Goal: Task Accomplishment & Management: Manage account settings

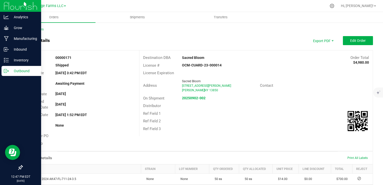
click at [19, 72] on p "Outbound" at bounding box center [24, 71] width 30 height 6
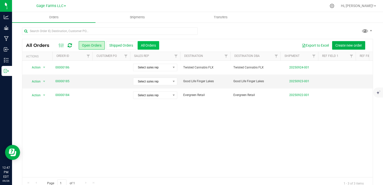
click at [140, 44] on button "All Orders" at bounding box center [149, 45] width 22 height 9
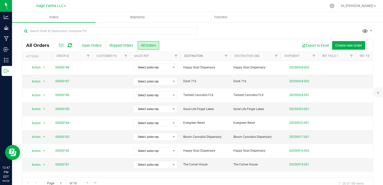
click at [203, 56] on link "Destination" at bounding box center [193, 56] width 19 height 4
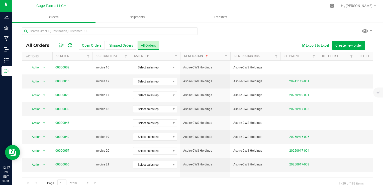
click at [205, 54] on span at bounding box center [207, 56] width 4 height 4
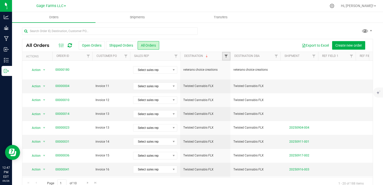
click at [227, 56] on span "Filter" at bounding box center [226, 56] width 4 height 4
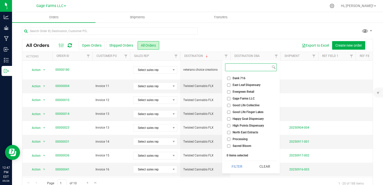
scroll to position [25, 0]
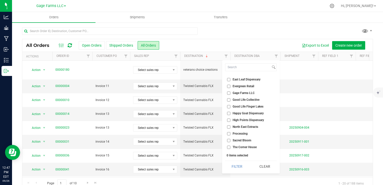
click at [246, 139] on span "Sacred Bloom" at bounding box center [242, 140] width 19 height 3
click at [230, 139] on input "Sacred Bloom" at bounding box center [228, 140] width 3 height 3
checkbox input "true"
click at [243, 166] on button "Filter" at bounding box center [237, 166] width 24 height 11
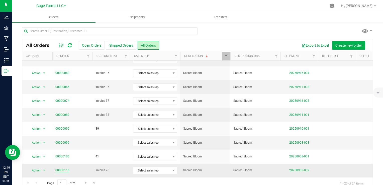
click at [63, 168] on link "00000116" at bounding box center [62, 170] width 14 height 5
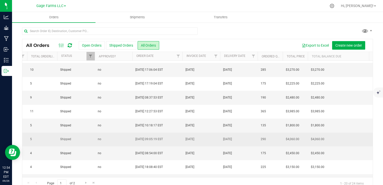
scroll to position [164, 404]
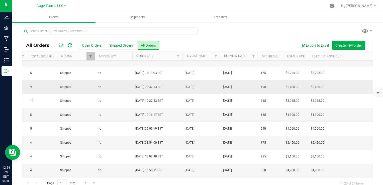
click at [327, 83] on td "$2,480.00" at bounding box center [339, 87] width 63 height 14
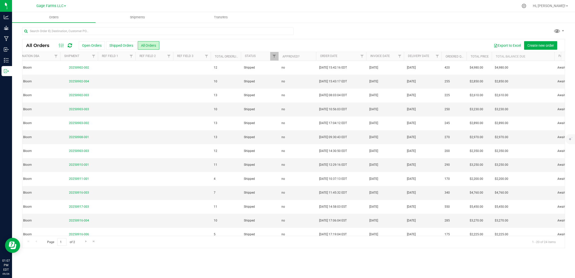
scroll to position [0, 217]
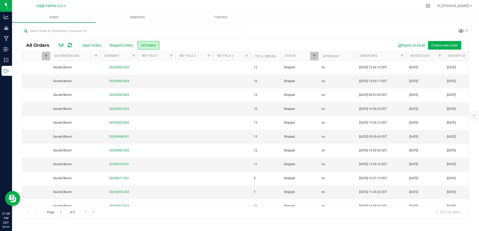
click at [63, 44] on rect at bounding box center [63, 45] width 0 height 4
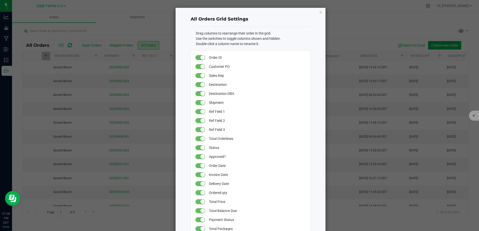
click at [202, 112] on small at bounding box center [202, 112] width 5 height 5
click at [200, 119] on small at bounding box center [202, 121] width 5 height 5
click at [201, 129] on small at bounding box center [202, 130] width 5 height 5
click at [200, 156] on small at bounding box center [202, 157] width 5 height 5
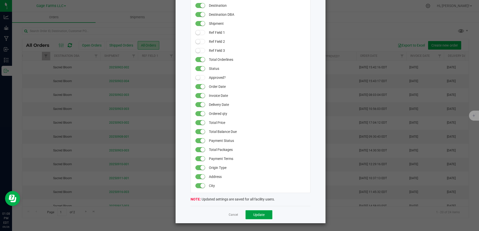
click at [256, 185] on span "Update" at bounding box center [258, 215] width 11 height 4
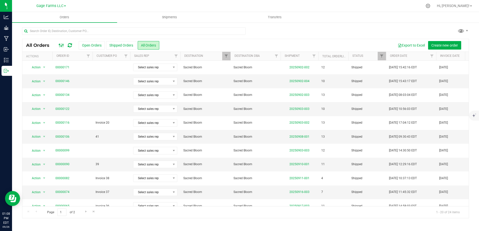
click at [62, 45] on icon at bounding box center [62, 45] width 6 height 6
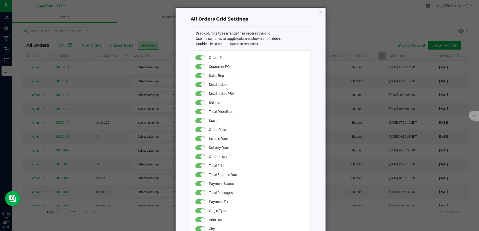
click at [202, 76] on small at bounding box center [202, 75] width 5 height 5
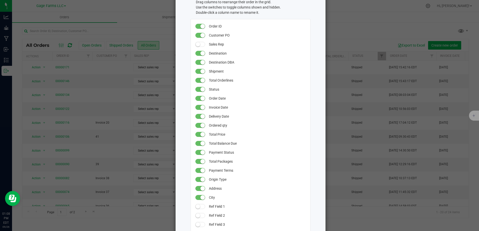
scroll to position [63, 0]
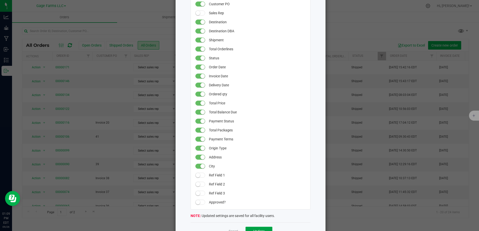
click at [250, 185] on button "Update" at bounding box center [258, 231] width 27 height 9
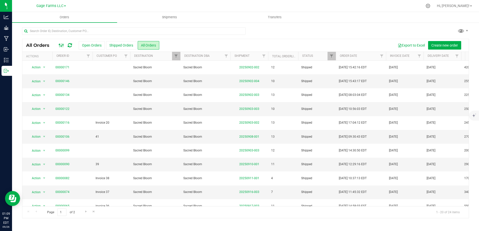
click at [60, 44] on ellipse at bounding box center [59, 44] width 1 height 1
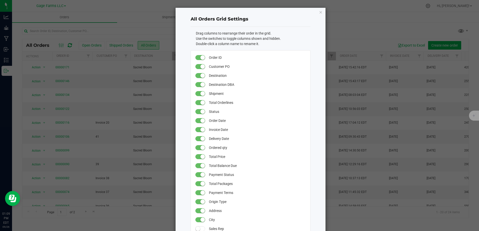
click at [199, 82] on span at bounding box center [200, 84] width 10 height 5
click at [200, 64] on small at bounding box center [202, 66] width 5 height 5
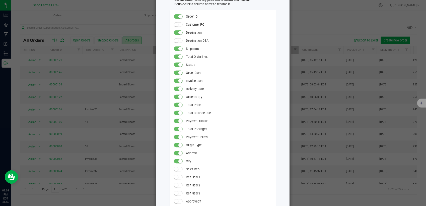
scroll to position [79, 0]
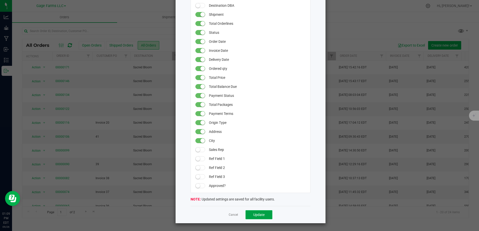
click at [249, 185] on button "Update" at bounding box center [258, 215] width 27 height 9
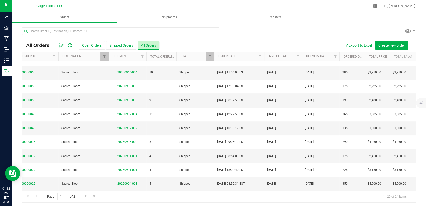
scroll to position [2, 0]
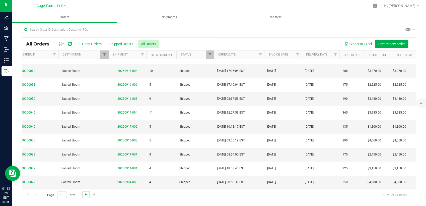
click at [84, 185] on span "Go to the next page" at bounding box center [86, 194] width 4 height 4
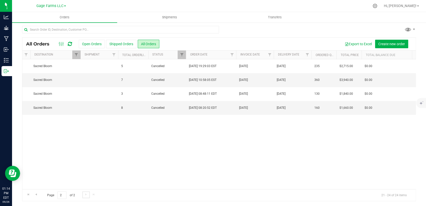
scroll to position [0, 78]
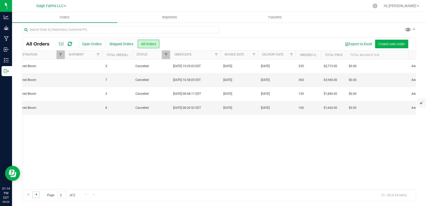
click at [36, 185] on span "Go to the previous page" at bounding box center [36, 194] width 4 height 4
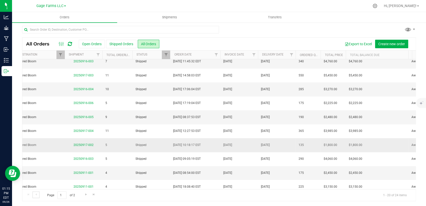
scroll to position [139, 78]
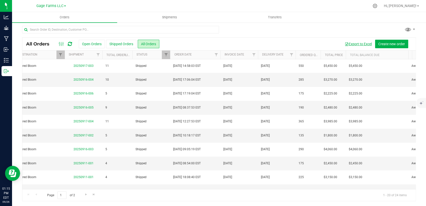
click at [363, 43] on button "Export to Excel" at bounding box center [358, 44] width 34 height 9
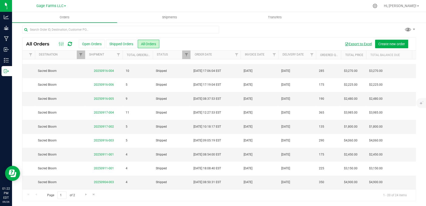
scroll to position [0, 0]
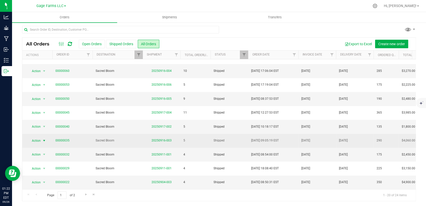
click at [31, 137] on span "Action" at bounding box center [34, 140] width 14 height 7
click at [59, 134] on td "00000035" at bounding box center [72, 141] width 40 height 14
click at [61, 138] on link "00000035" at bounding box center [62, 140] width 14 height 5
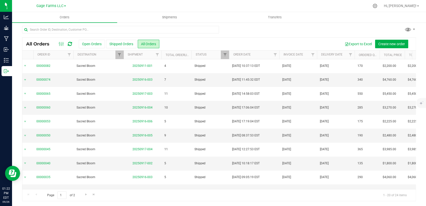
scroll to position [0, 25]
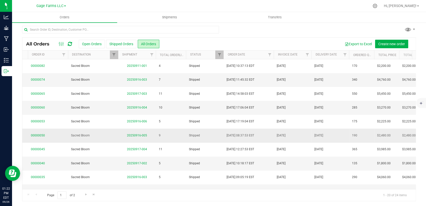
click at [333, 137] on td "[DATE]" at bounding box center [330, 135] width 38 height 14
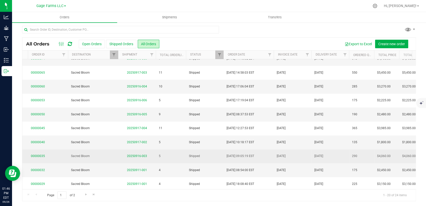
scroll to position [152, 25]
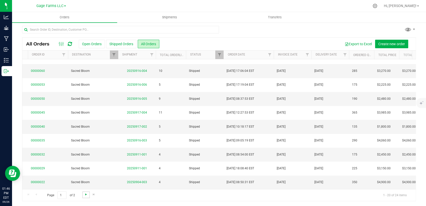
click at [85, 185] on span "Go to the next page" at bounding box center [86, 194] width 4 height 4
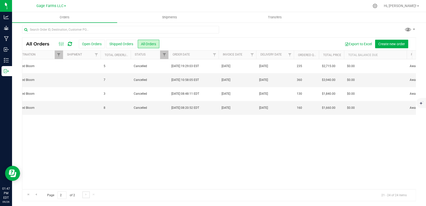
scroll to position [0, 0]
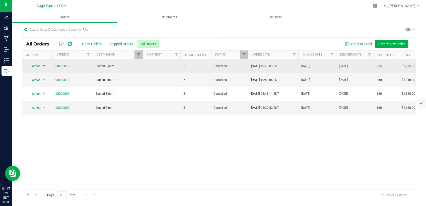
click at [40, 66] on span "Action" at bounding box center [34, 65] width 14 height 7
click at [40, 66] on span "Action" at bounding box center [34, 66] width 14 height 7
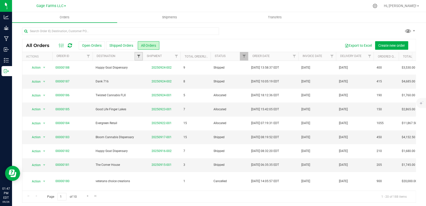
click at [137, 55] on span "Filter" at bounding box center [138, 56] width 4 height 4
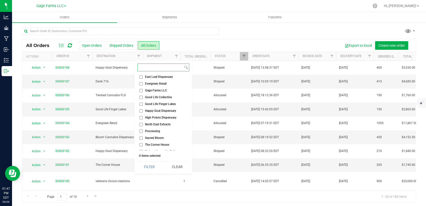
scroll to position [38, 0]
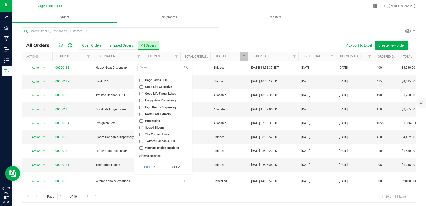
click at [156, 129] on li "Sacred Bloom" at bounding box center [163, 127] width 52 height 5
click at [156, 127] on span "Sacred Bloom" at bounding box center [154, 127] width 19 height 3
click at [143, 127] on input "Sacred Bloom" at bounding box center [140, 127] width 3 height 3
checkbox input "true"
click at [153, 163] on button "Filter" at bounding box center [149, 166] width 24 height 11
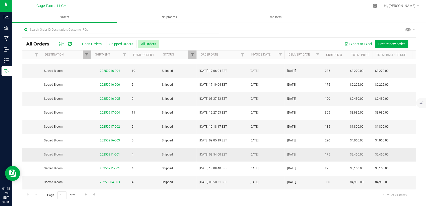
scroll to position [152, 52]
click at [60, 44] on icon at bounding box center [62, 44] width 6 height 6
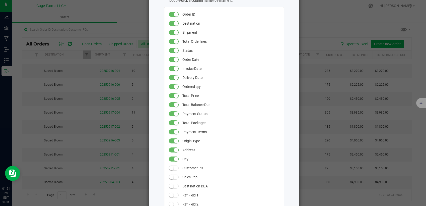
scroll to position [105, 0]
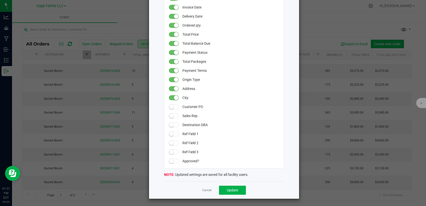
click at [172, 106] on span at bounding box center [174, 106] width 10 height 5
click at [220, 185] on button "Update" at bounding box center [232, 189] width 27 height 9
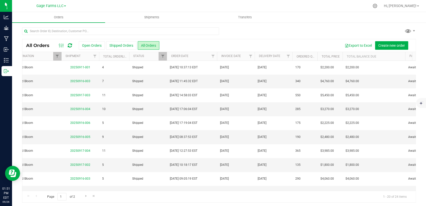
scroll to position [0, 0]
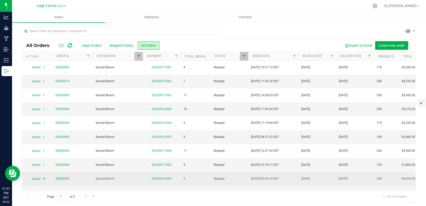
click at [40, 178] on span "Action" at bounding box center [34, 178] width 14 height 7
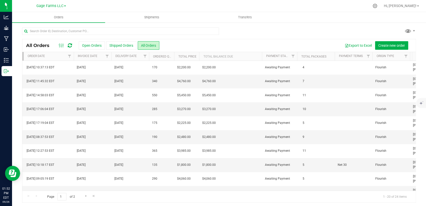
scroll to position [111, 160]
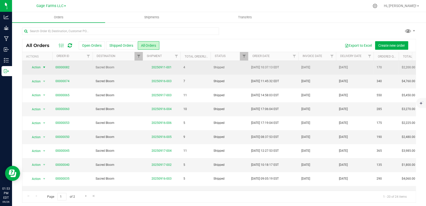
click at [36, 66] on span "Action" at bounding box center [34, 67] width 14 height 7
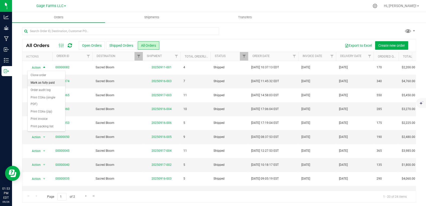
click at [41, 81] on li "Mark as fully paid" at bounding box center [47, 83] width 38 height 8
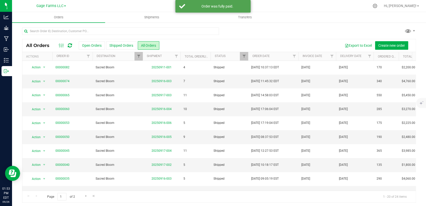
scroll to position [0, 0]
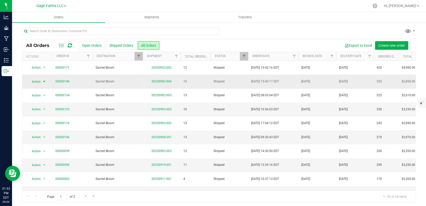
click at [36, 80] on span "Action" at bounding box center [34, 81] width 14 height 7
click at [40, 96] on li "Mark as fully paid" at bounding box center [47, 97] width 38 height 8
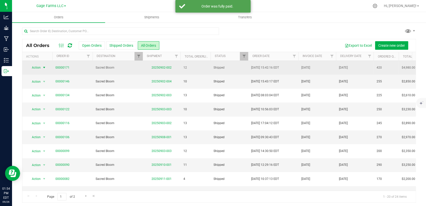
click at [35, 70] on span "Action" at bounding box center [34, 67] width 14 height 7
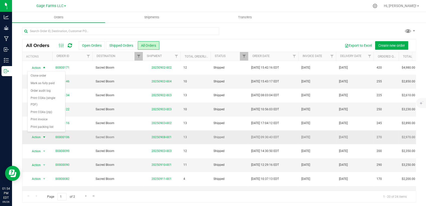
click at [37, 137] on span "Action" at bounding box center [34, 136] width 14 height 7
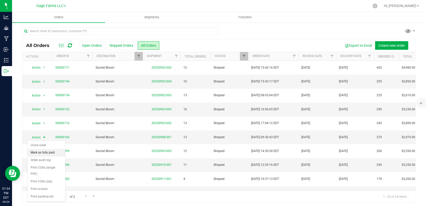
click at [40, 153] on li "Mark as fully paid" at bounding box center [47, 153] width 38 height 8
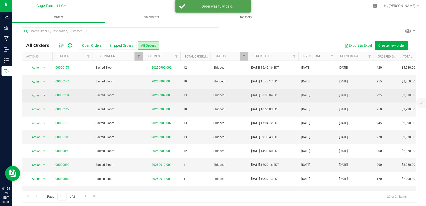
click at [37, 93] on span "Action" at bounding box center [34, 95] width 14 height 7
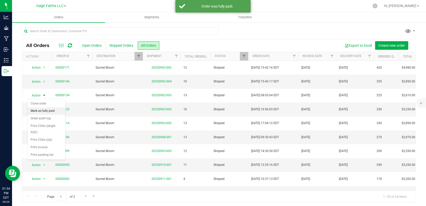
click at [39, 109] on li "Mark as fully paid" at bounding box center [47, 111] width 38 height 8
click at [39, 109] on span "Action" at bounding box center [34, 109] width 14 height 7
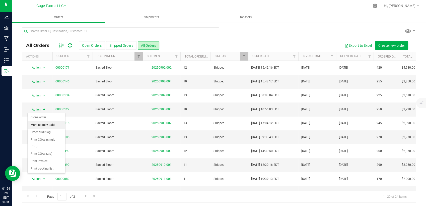
click at [41, 123] on li "Mark as fully paid" at bounding box center [47, 125] width 38 height 8
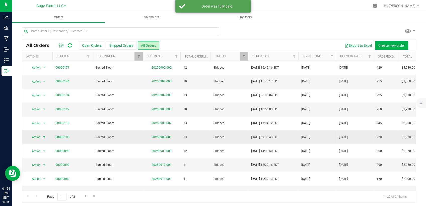
click at [38, 136] on span "Action" at bounding box center [34, 136] width 14 height 7
click at [42, 151] on li "Mark as fully paid" at bounding box center [47, 153] width 38 height 8
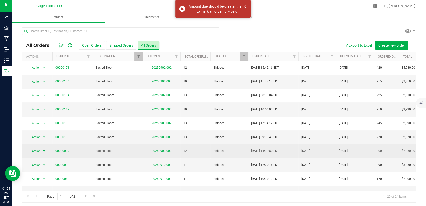
click at [38, 150] on span "Action" at bounding box center [34, 150] width 14 height 7
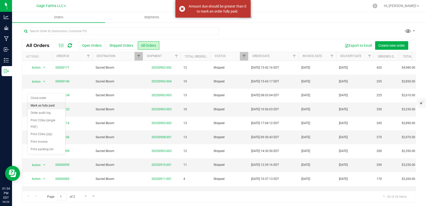
click at [39, 106] on li "Mark as fully paid" at bounding box center [47, 106] width 38 height 8
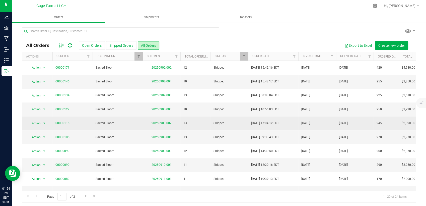
click at [39, 122] on span "Action" at bounding box center [34, 123] width 14 height 7
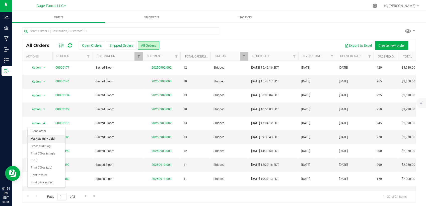
click at [44, 138] on li "Mark as fully paid" at bounding box center [47, 139] width 38 height 8
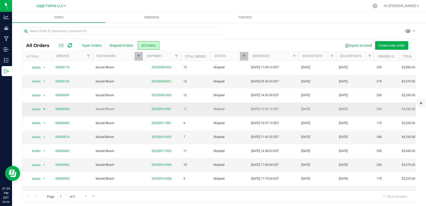
click at [39, 108] on span "Action" at bounding box center [34, 109] width 14 height 7
click at [42, 125] on li "Mark as fully paid" at bounding box center [47, 125] width 38 height 8
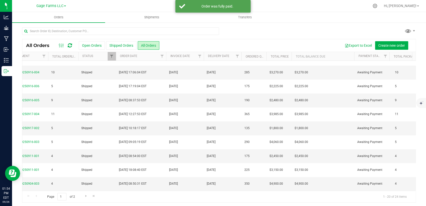
scroll to position [0, 251]
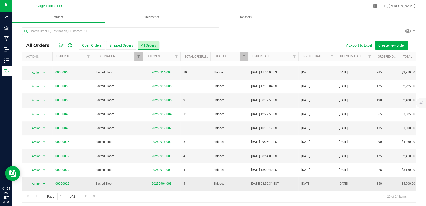
click at [37, 180] on span "Action" at bounding box center [34, 183] width 14 height 7
click at [31, 132] on li "Mark as fully paid" at bounding box center [47, 134] width 38 height 8
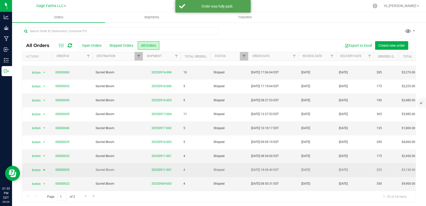
click at [40, 166] on span "Action" at bounding box center [34, 169] width 14 height 7
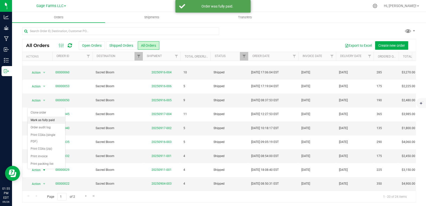
click at [44, 119] on li "Mark as fully paid" at bounding box center [47, 120] width 38 height 8
click at [39, 152] on span "Action" at bounding box center [34, 155] width 14 height 7
click at [41, 106] on li "Mark as fully paid" at bounding box center [47, 106] width 38 height 8
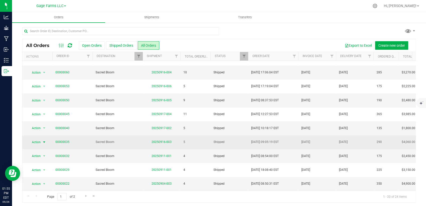
click at [38, 138] on span "Action" at bounding box center [34, 141] width 14 height 7
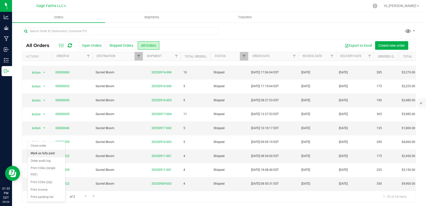
click at [43, 151] on li "Mark as fully paid" at bounding box center [47, 153] width 38 height 8
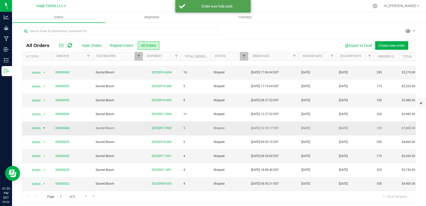
click at [39, 124] on span "Action" at bounding box center [34, 127] width 14 height 7
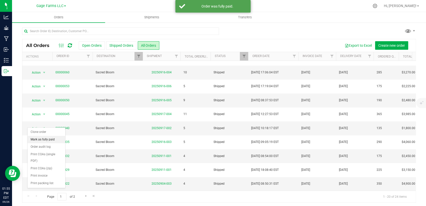
click at [42, 138] on li "Mark as fully paid" at bounding box center [47, 140] width 38 height 8
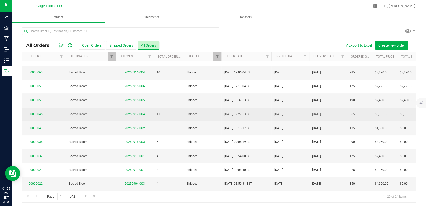
click at [30, 112] on link "00000045" at bounding box center [36, 114] width 14 height 5
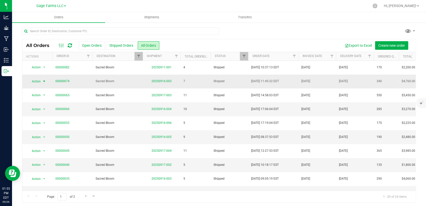
click at [40, 81] on span "Action" at bounding box center [34, 81] width 14 height 7
click at [40, 96] on li "Mark as fully paid" at bounding box center [47, 97] width 38 height 8
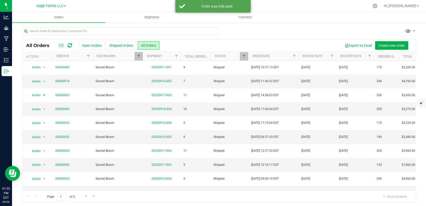
click at [40, 96] on span "Action" at bounding box center [34, 94] width 14 height 7
click at [45, 108] on li "Mark as fully paid" at bounding box center [47, 111] width 38 height 8
click at [36, 108] on span "Action" at bounding box center [34, 109] width 14 height 7
click at [48, 125] on li "Mark as fully paid" at bounding box center [47, 125] width 38 height 8
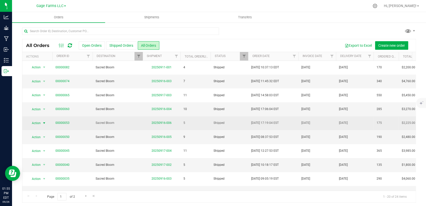
click at [38, 123] on span "Action" at bounding box center [34, 122] width 14 height 7
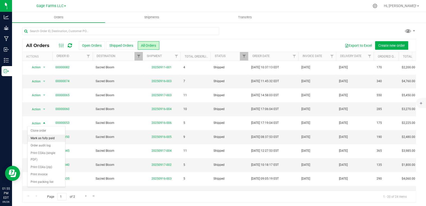
click at [39, 137] on li "Mark as fully paid" at bounding box center [47, 138] width 38 height 8
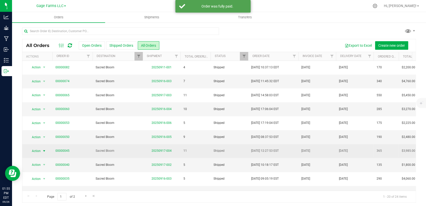
click at [41, 148] on span "Action" at bounding box center [34, 150] width 14 height 7
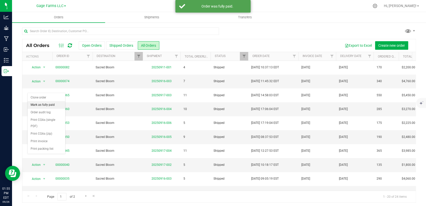
click at [44, 106] on li "Mark as fully paid" at bounding box center [47, 105] width 38 height 8
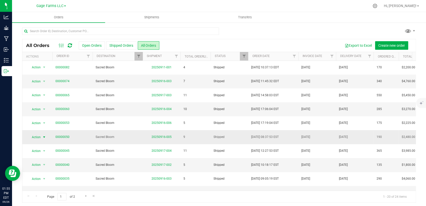
click at [34, 135] on span "Action" at bounding box center [34, 136] width 14 height 7
click at [36, 152] on li "Mark as fully paid" at bounding box center [47, 152] width 38 height 8
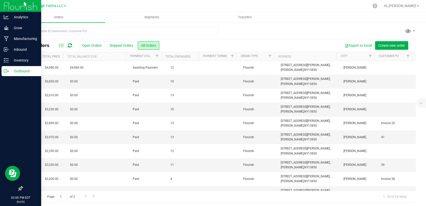
click at [24, 69] on p "Outbound" at bounding box center [24, 71] width 30 height 6
click at [7, 70] on icon at bounding box center [6, 70] width 5 height 5
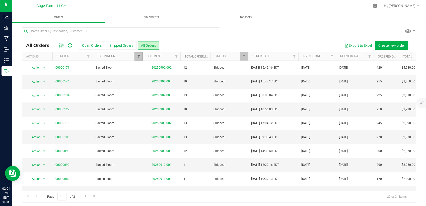
click at [136, 55] on span "Filter" at bounding box center [138, 56] width 4 height 4
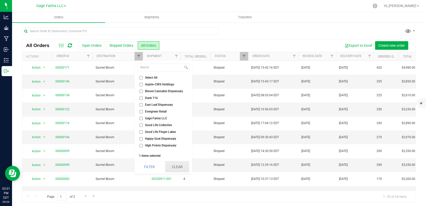
click at [172, 166] on button "Clear" at bounding box center [177, 166] width 24 height 11
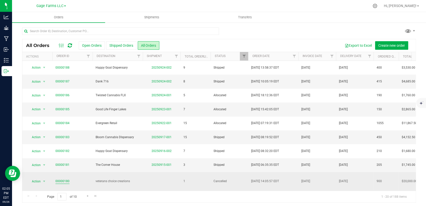
click at [56, 178] on link "00000180" at bounding box center [62, 180] width 14 height 5
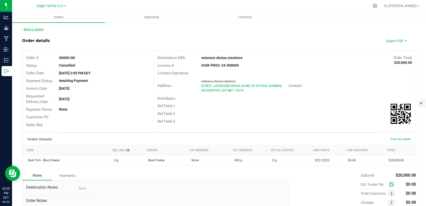
click at [42, 28] on link "Back to Orders" at bounding box center [33, 30] width 22 height 4
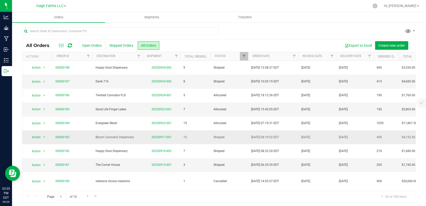
scroll to position [28, 0]
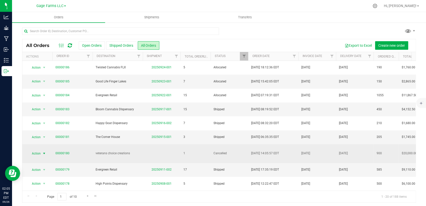
click at [35, 150] on span "Action" at bounding box center [34, 153] width 14 height 7
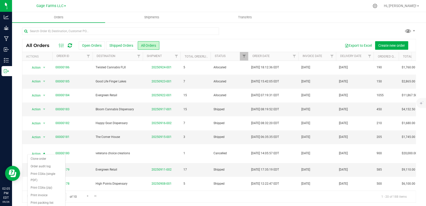
click at [95, 190] on div "Page 1 of 10 1 - 20 of 188 items" at bounding box center [218, 196] width 393 height 12
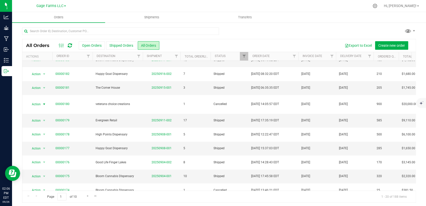
scroll to position [111, 0]
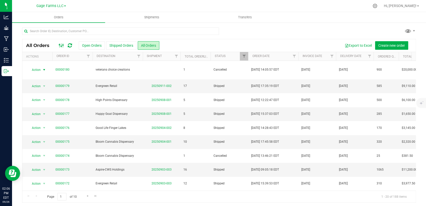
click at [63, 43] on icon at bounding box center [62, 45] width 6 height 6
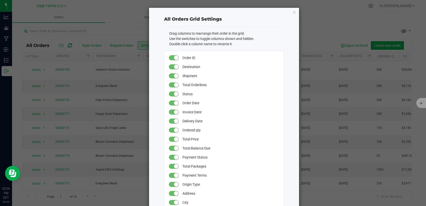
click at [174, 85] on small at bounding box center [176, 84] width 5 height 5
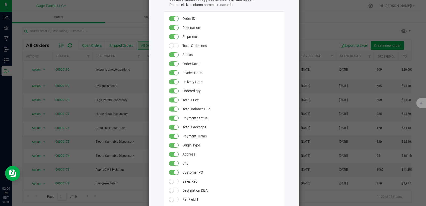
scroll to position [105, 0]
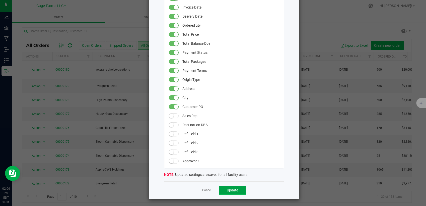
click at [228, 190] on span "Update" at bounding box center [232, 190] width 11 height 4
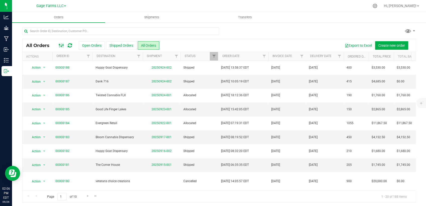
click at [63, 45] on ellipse at bounding box center [62, 44] width 1 height 1
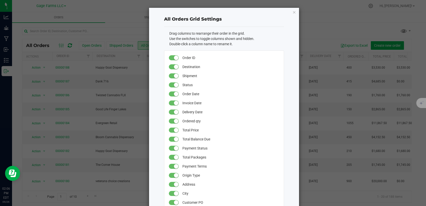
click at [174, 75] on small at bounding box center [176, 75] width 5 height 5
click at [174, 121] on small at bounding box center [176, 121] width 5 height 5
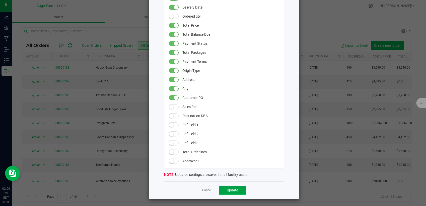
click at [234, 193] on button "Update" at bounding box center [232, 189] width 27 height 9
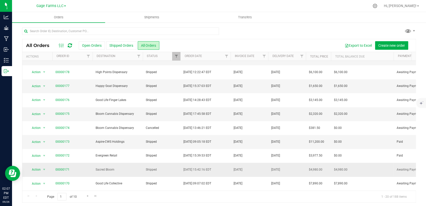
scroll to position [152, 0]
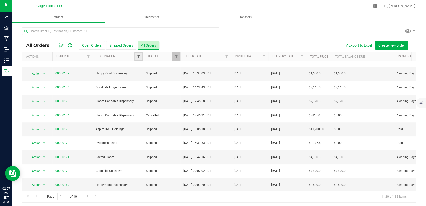
click at [139, 58] on span "Filter" at bounding box center [138, 56] width 4 height 4
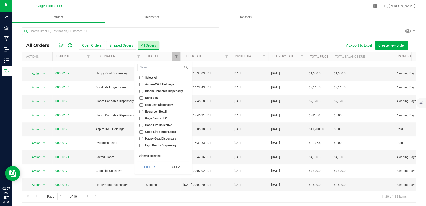
click at [144, 139] on label "Happy Goat Dispensary" at bounding box center [157, 138] width 37 height 3
click at [143, 139] on input "Happy Goat Dispensary" at bounding box center [140, 138] width 3 height 3
checkbox input "true"
click at [151, 169] on button "Filter" at bounding box center [149, 166] width 24 height 11
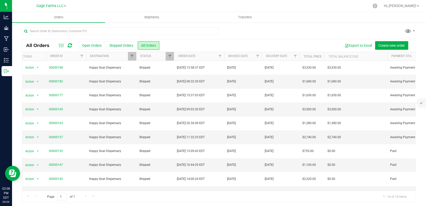
scroll to position [0, 1]
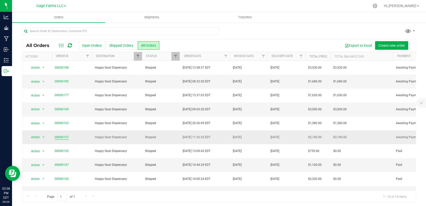
click at [60, 135] on link "00000157" at bounding box center [62, 137] width 14 height 5
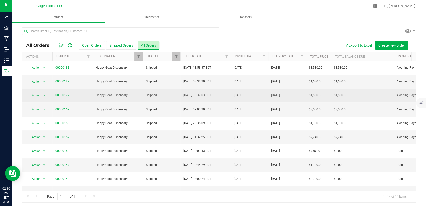
click at [37, 93] on span "Action" at bounding box center [34, 95] width 14 height 7
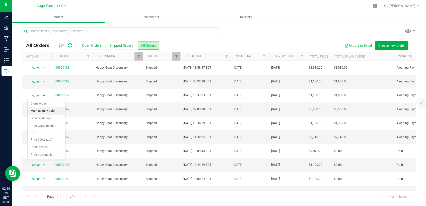
click at [38, 111] on li "Mark as fully paid" at bounding box center [47, 111] width 38 height 8
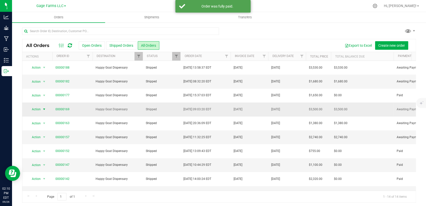
click at [37, 109] on span "Action" at bounding box center [34, 109] width 14 height 7
click at [38, 125] on li "Mark as fully paid" at bounding box center [47, 125] width 38 height 8
click at [38, 125] on span "Action" at bounding box center [34, 123] width 14 height 7
click at [38, 136] on li "Mark as fully paid" at bounding box center [47, 139] width 38 height 8
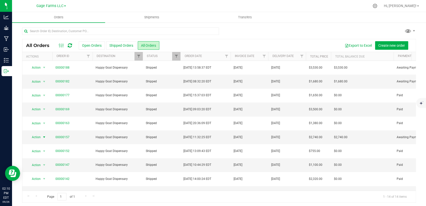
click at [38, 136] on span "Action" at bounding box center [34, 136] width 14 height 7
click at [39, 150] on li "Mark as fully paid" at bounding box center [47, 153] width 38 height 8
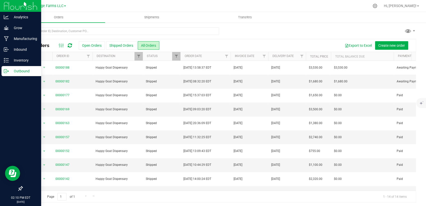
click at [9, 70] on p "Outbound" at bounding box center [24, 71] width 30 height 6
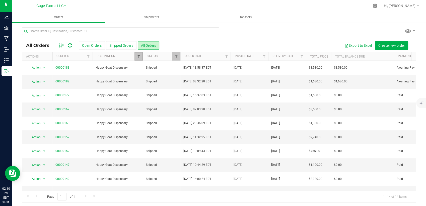
click at [138, 56] on span "Filter" at bounding box center [138, 56] width 4 height 4
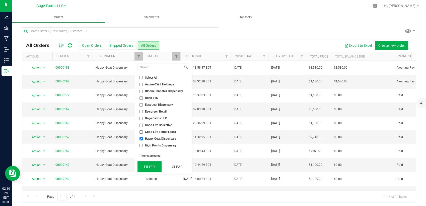
click at [156, 163] on button "Filter" at bounding box center [149, 166] width 24 height 11
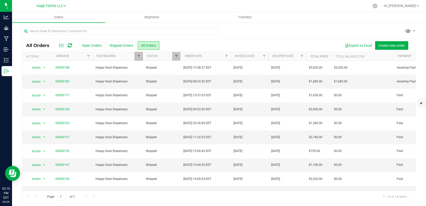
click at [138, 59] on link "Filter" at bounding box center [138, 56] width 8 height 9
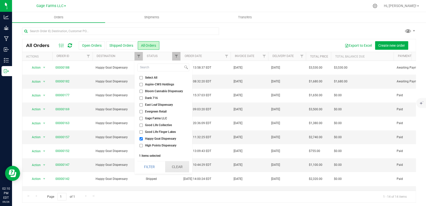
click at [173, 170] on button "Clear" at bounding box center [177, 166] width 24 height 11
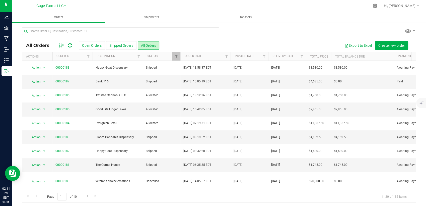
click at [68, 43] on icon at bounding box center [70, 45] width 4 height 5
click at [173, 56] on link "Filter" at bounding box center [176, 56] width 8 height 9
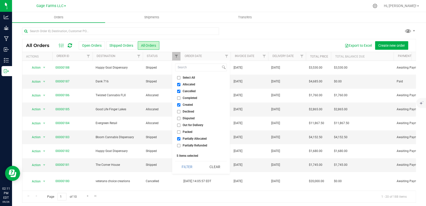
click at [178, 90] on input "Cancelled" at bounding box center [178, 90] width 3 height 3
checkbox input "false"
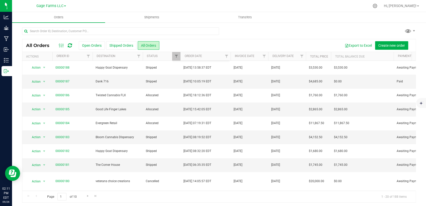
click at [186, 41] on div "Export to Excel Create new order" at bounding box center [285, 45] width 252 height 9
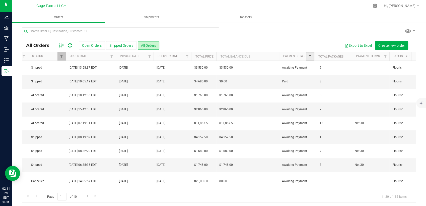
click at [310, 56] on span "Filter" at bounding box center [310, 56] width 4 height 4
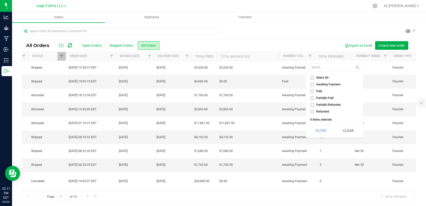
click at [312, 83] on input "Awaiting Payment" at bounding box center [311, 84] width 3 height 3
checkbox input "true"
click at [321, 128] on button "Filter" at bounding box center [320, 130] width 24 height 11
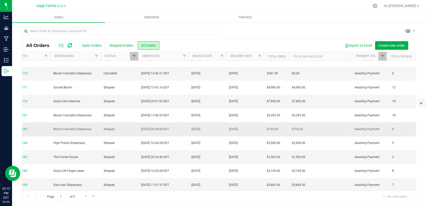
scroll to position [2, 0]
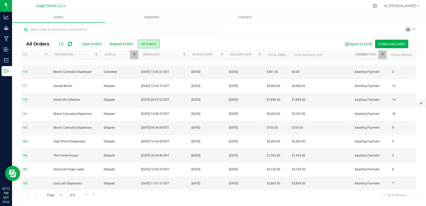
click at [365, 53] on link "Payment Status" at bounding box center [367, 55] width 25 height 4
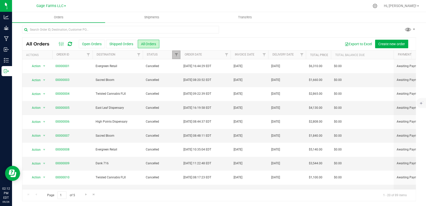
click at [176, 51] on link "Filter" at bounding box center [176, 54] width 8 height 9
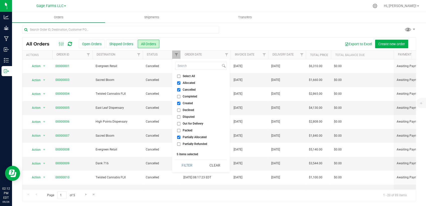
click at [178, 88] on input "Cancelled" at bounding box center [178, 89] width 3 height 3
checkbox input "false"
click at [186, 165] on button "Filter" at bounding box center [187, 164] width 24 height 11
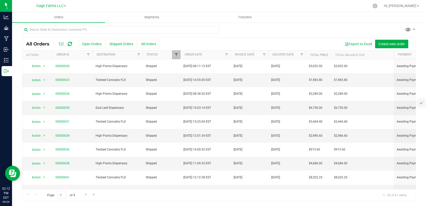
click at [176, 55] on span "Filter" at bounding box center [176, 55] width 4 height 4
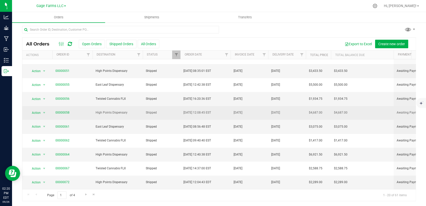
click at [117, 110] on span "High Points Dispensary" at bounding box center [118, 112] width 44 height 5
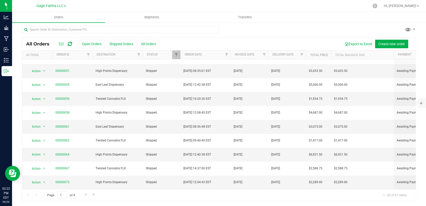
click at [301, 27] on div at bounding box center [219, 32] width 394 height 12
click at [357, 41] on button "Export to Excel" at bounding box center [358, 44] width 34 height 9
click at [151, 41] on button "All Orders" at bounding box center [149, 44] width 22 height 9
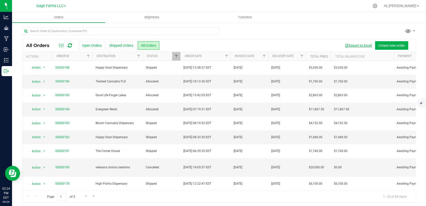
click at [356, 44] on button "Export to Excel" at bounding box center [358, 45] width 34 height 9
click at [174, 55] on span "Filter" at bounding box center [176, 56] width 4 height 4
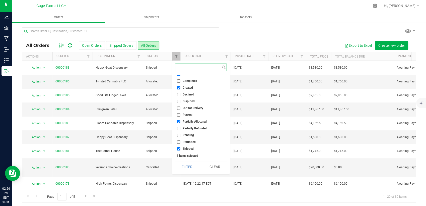
scroll to position [31, 0]
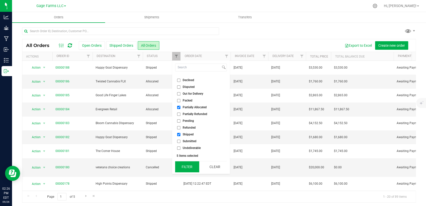
click at [194, 165] on button "Filter" at bounding box center [187, 166] width 24 height 11
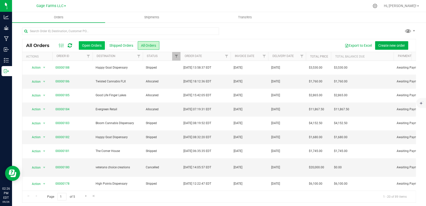
click at [95, 43] on button "Open Orders" at bounding box center [92, 45] width 26 height 9
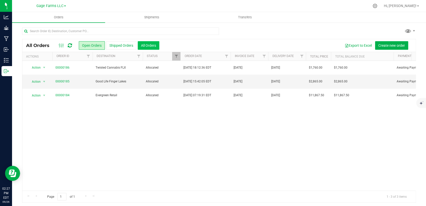
click at [151, 42] on button "All Orders" at bounding box center [149, 45] width 22 height 9
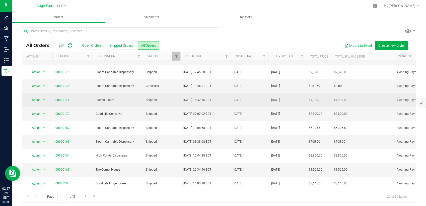
scroll to position [111, 0]
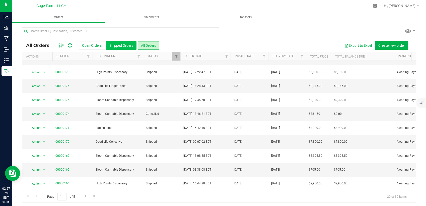
click at [122, 45] on button "Shipped Orders" at bounding box center [121, 45] width 30 height 9
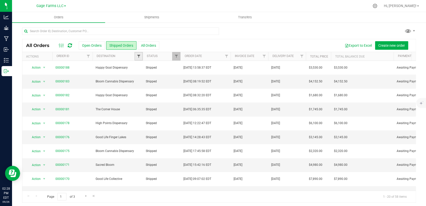
click at [136, 56] on span "Filter" at bounding box center [138, 56] width 4 height 4
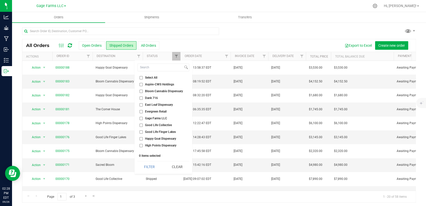
click at [141, 83] on input "Aspire-CWS Holdings" at bounding box center [140, 84] width 3 height 3
checkbox input "true"
click at [157, 166] on button "Filter" at bounding box center [149, 166] width 24 height 11
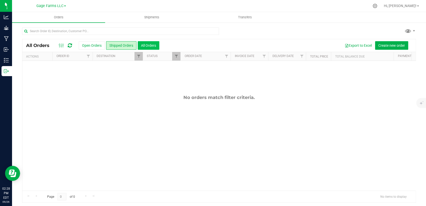
click at [150, 45] on button "All Orders" at bounding box center [149, 45] width 22 height 9
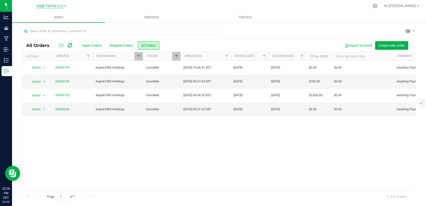
click at [56, 6] on span "Gage Farms LLC" at bounding box center [49, 6] width 27 height 5
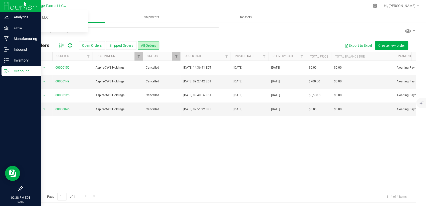
click at [14, 71] on p "Outbound" at bounding box center [24, 71] width 30 height 6
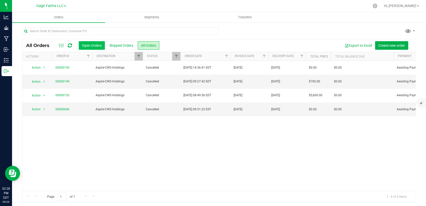
click at [83, 45] on button "Open Orders" at bounding box center [92, 45] width 26 height 9
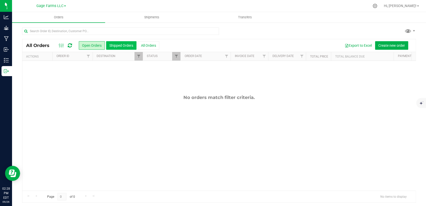
click at [121, 41] on button "Shipped Orders" at bounding box center [121, 45] width 30 height 9
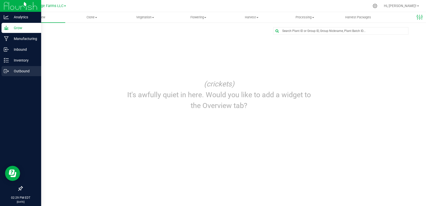
click at [8, 68] on icon at bounding box center [6, 70] width 5 height 5
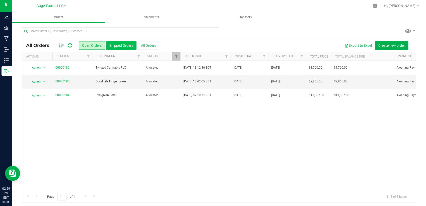
click at [126, 44] on button "Shipped Orders" at bounding box center [121, 45] width 30 height 9
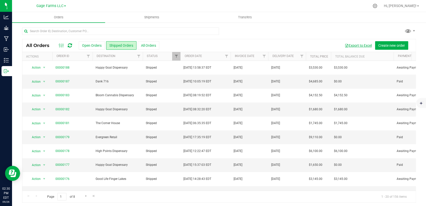
click at [356, 46] on button "Export to Excel" at bounding box center [358, 45] width 34 height 9
click at [83, 43] on button "Open Orders" at bounding box center [92, 45] width 26 height 9
